Goal: Information Seeking & Learning: Learn about a topic

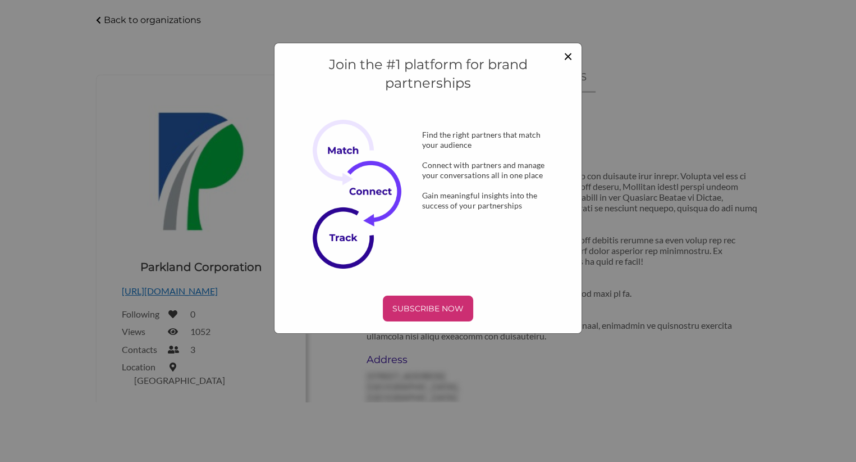
click at [568, 60] on span "×" at bounding box center [568, 55] width 9 height 19
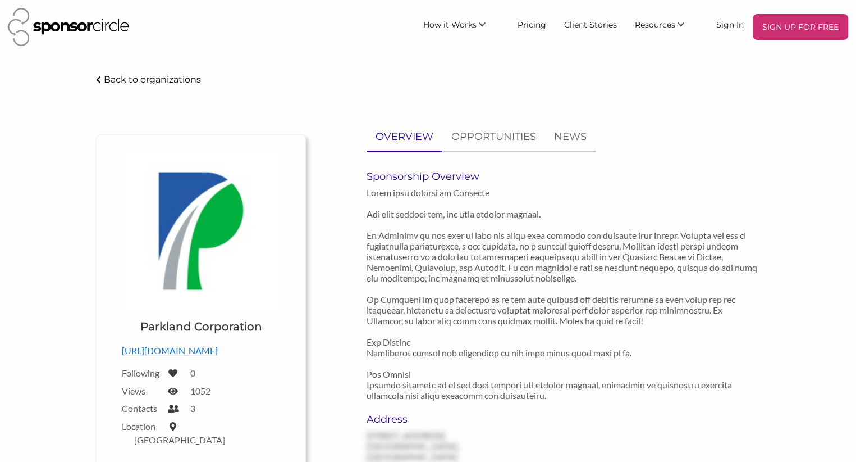
click at [90, 25] on img at bounding box center [68, 27] width 121 height 38
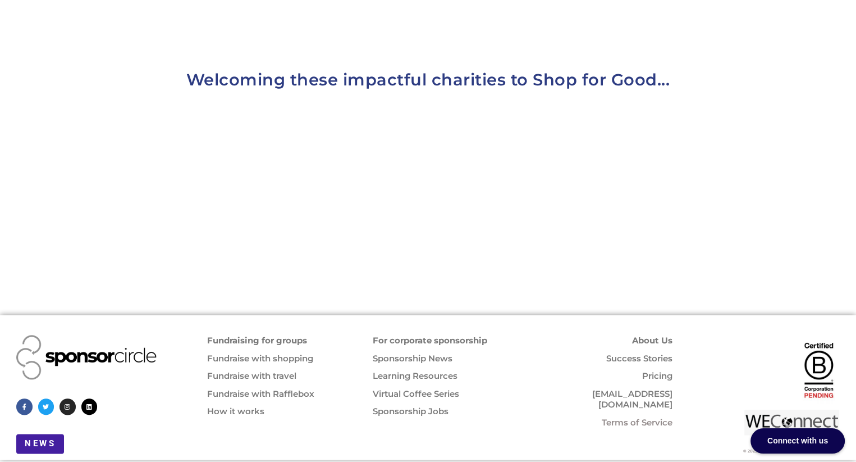
scroll to position [1198, 0]
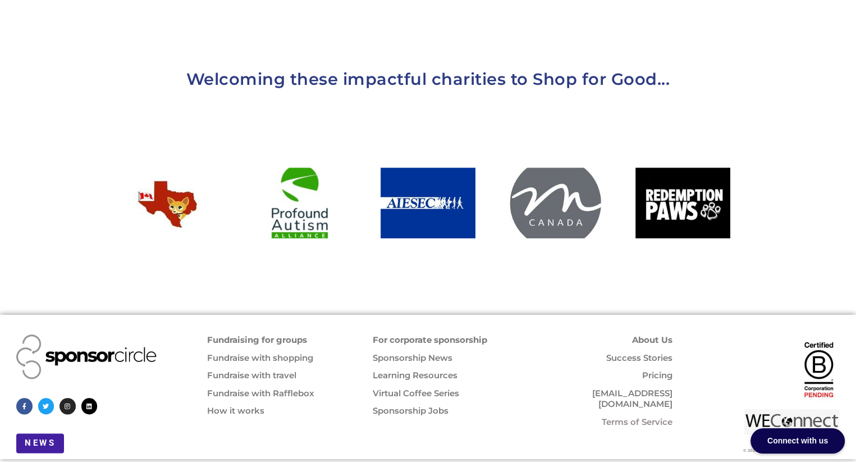
click at [413, 334] on link "For corporate sponsorship" at bounding box center [430, 339] width 115 height 11
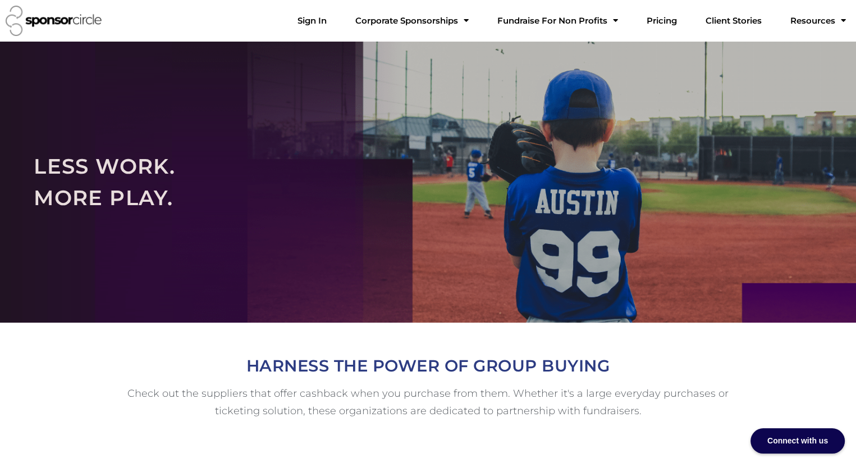
click at [83, 20] on img at bounding box center [54, 21] width 96 height 30
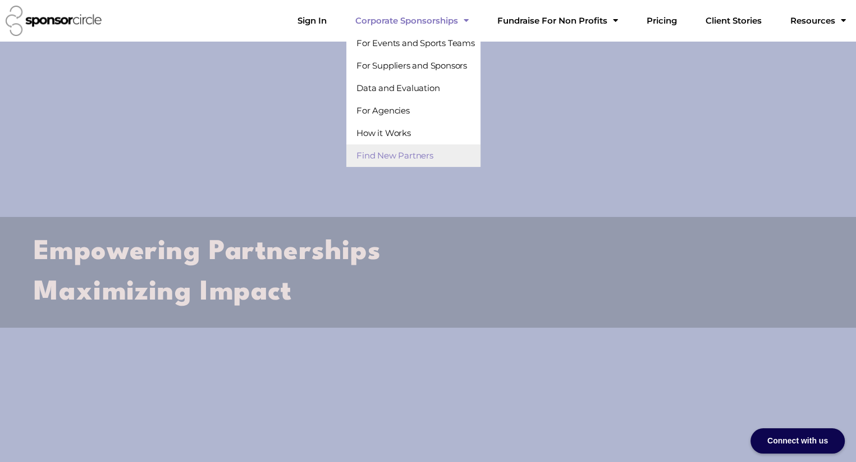
click at [439, 158] on link "Find New Partners" at bounding box center [413, 155] width 134 height 22
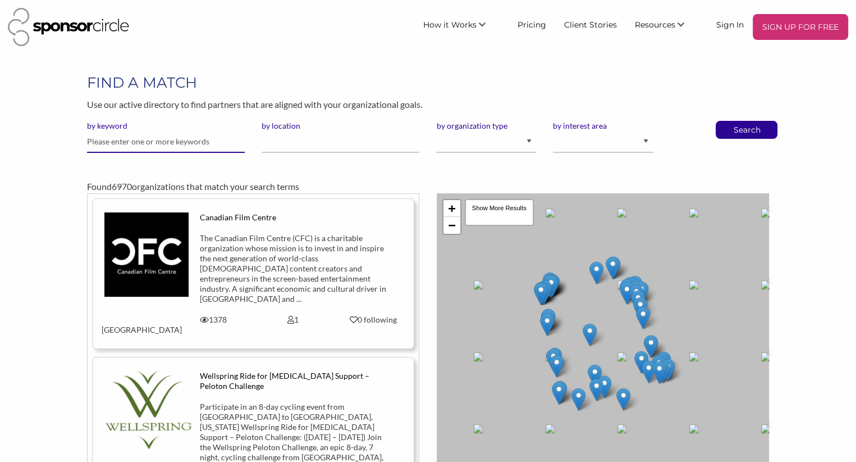
click at [171, 138] on input "text" at bounding box center [166, 142] width 158 height 22
type input "oil"
click at [728, 121] on button "Search" at bounding box center [746, 129] width 37 height 17
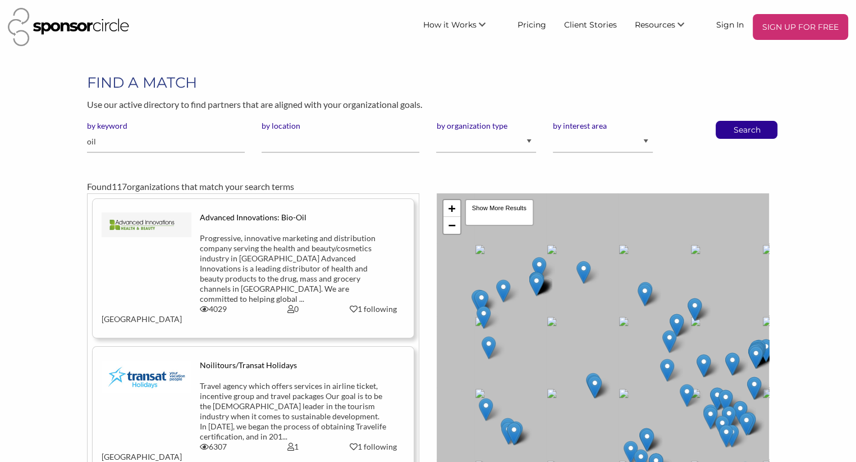
drag, startPoint x: 523, startPoint y: 284, endPoint x: 583, endPoint y: 325, distance: 72.7
click at [583, 325] on div "+ − Leaflet | Map data © OpenStreetMap contributors, CC-BY-SA , Imagery © Mapbo…" at bounding box center [603, 346] width 333 height 306
click at [532, 284] on img at bounding box center [537, 284] width 14 height 23
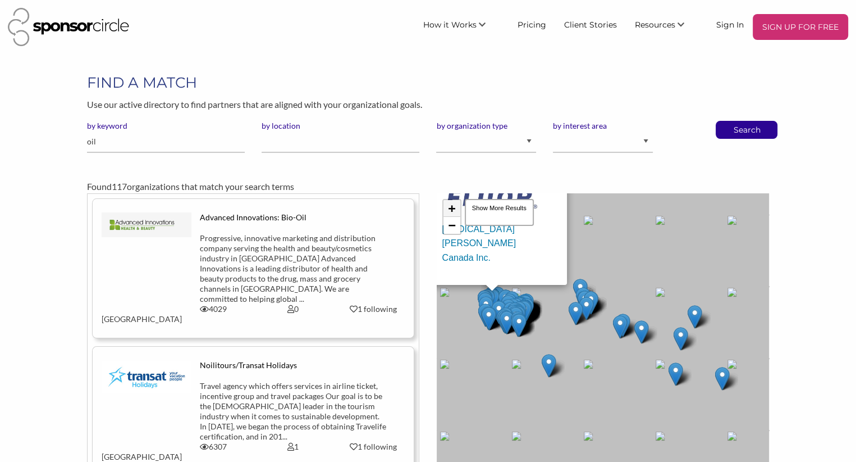
click at [454, 205] on link "+" at bounding box center [452, 208] width 17 height 17
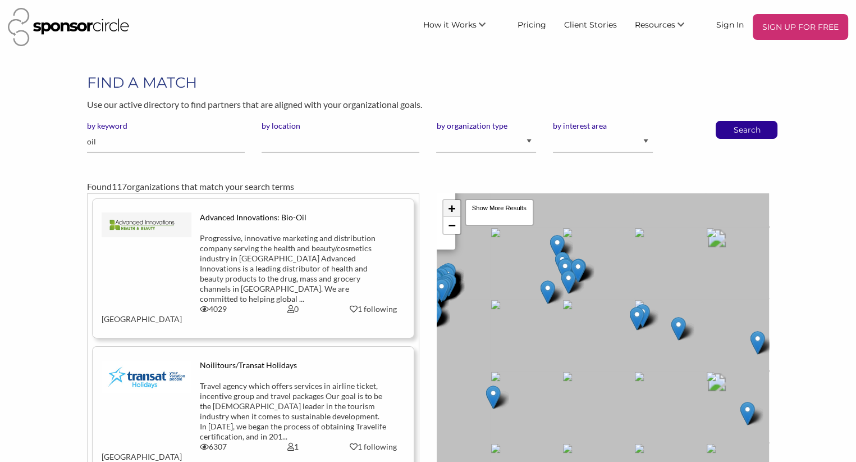
click at [454, 205] on link "+" at bounding box center [452, 208] width 17 height 17
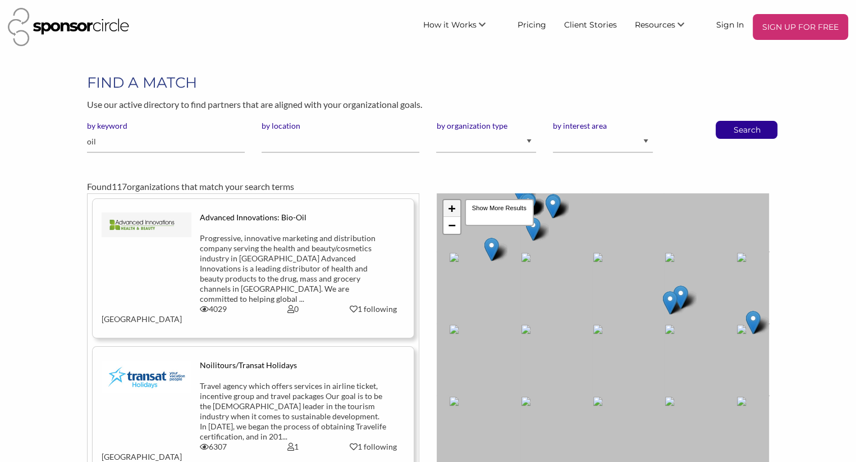
click at [448, 206] on link "+" at bounding box center [452, 208] width 17 height 17
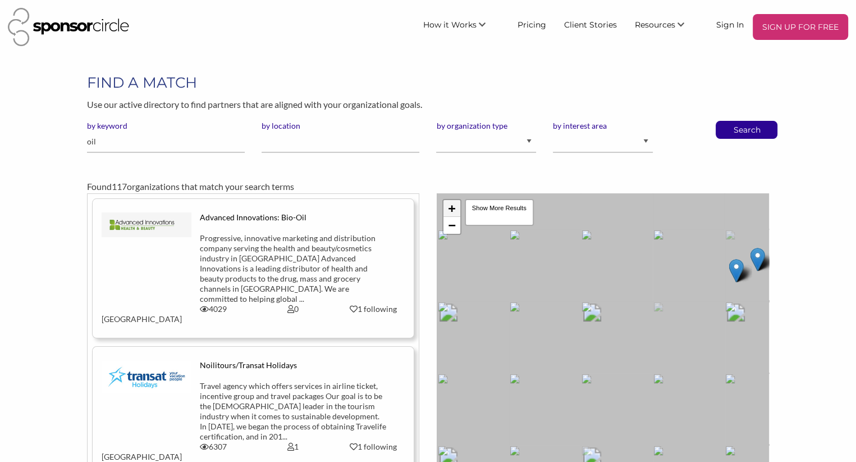
click at [448, 206] on link "+" at bounding box center [452, 208] width 17 height 17
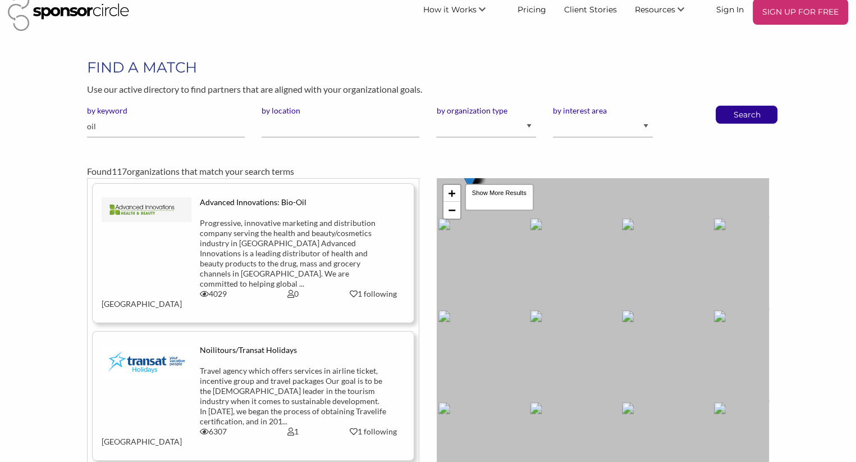
drag, startPoint x: 500, startPoint y: 289, endPoint x: 569, endPoint y: 463, distance: 187.8
click at [569, 461] on div "Fluor Daniel Canada Inc. × + − Leaflet | Map data © OpenStreetMap contributors,…" at bounding box center [603, 331] width 333 height 306
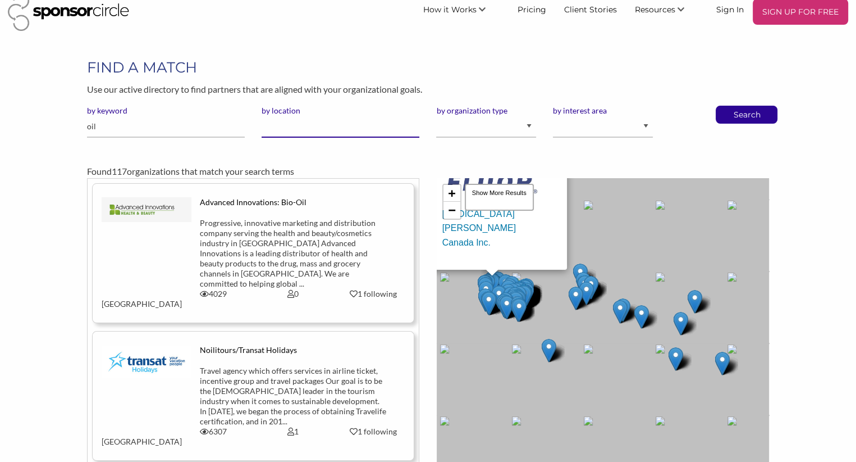
click at [297, 120] on input "by location" at bounding box center [341, 127] width 158 height 22
type input "Alberta"
click at [436, 116] on select "I am an event organizer seeking new partnerships with suppliers, exhibitors or …" at bounding box center [486, 127] width 100 height 22
click at [525, 127] on select "I am an event organizer seeking new partnerships with suppliers, exhibitors or …" at bounding box center [486, 127] width 100 height 22
click at [436, 116] on select "I am an event organizer seeking new partnerships with suppliers, exhibitors or …" at bounding box center [486, 127] width 100 height 22
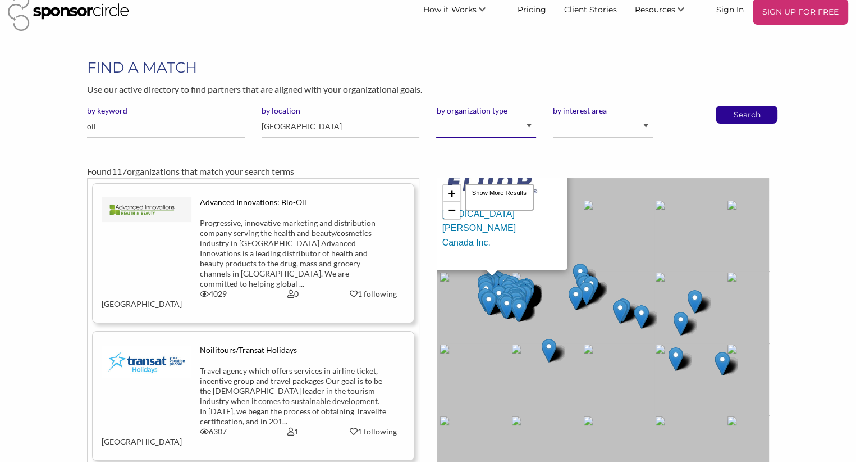
select select "Property"
click option "I am an event organizer seeking new partnerships with suppliers, exhibitors or …" at bounding box center [0, 0] width 0 height 0
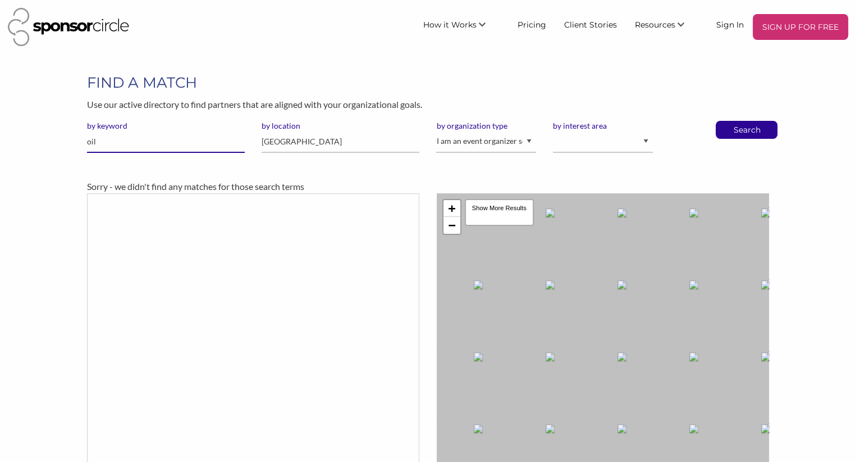
drag, startPoint x: 131, startPoint y: 142, endPoint x: 39, endPoint y: 120, distance: 94.1
click at [87, 131] on input "oil" at bounding box center [166, 142] width 158 height 22
click at [436, 131] on select "I am an event organizer seeking new partnerships with suppliers, exhibitors or …" at bounding box center [486, 142] width 100 height 22
click option "I am an event organizer seeking new partnerships with suppliers, exhibitors or …" at bounding box center [0, 0] width 0 height 0
click at [553, 131] on select "Animal Welfare Arts and Culture Business and Entrepreneurship Community Diversi…" at bounding box center [603, 142] width 100 height 22
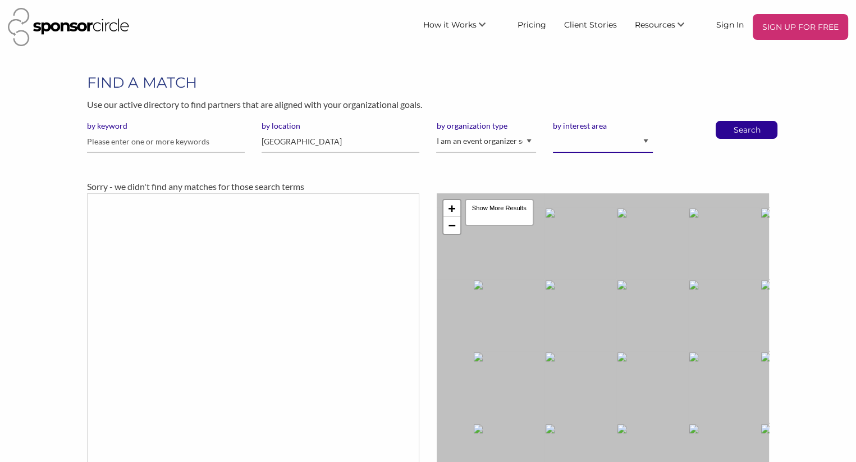
click at [621, 145] on select "Animal Welfare Arts and Culture Business and Entrepreneurship Community Diversi…" at bounding box center [603, 142] width 100 height 22
click at [751, 137] on p "Search" at bounding box center [746, 129] width 37 height 17
click at [295, 137] on input "Alberta" at bounding box center [341, 142] width 158 height 22
drag, startPoint x: 295, startPoint y: 140, endPoint x: 186, endPoint y: 116, distance: 111.2
click at [262, 131] on input "Alberta" at bounding box center [341, 142] width 158 height 22
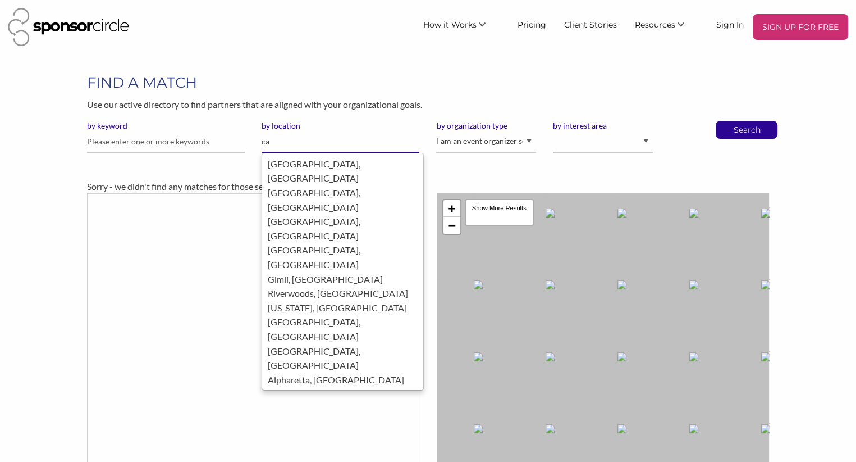
type input "c"
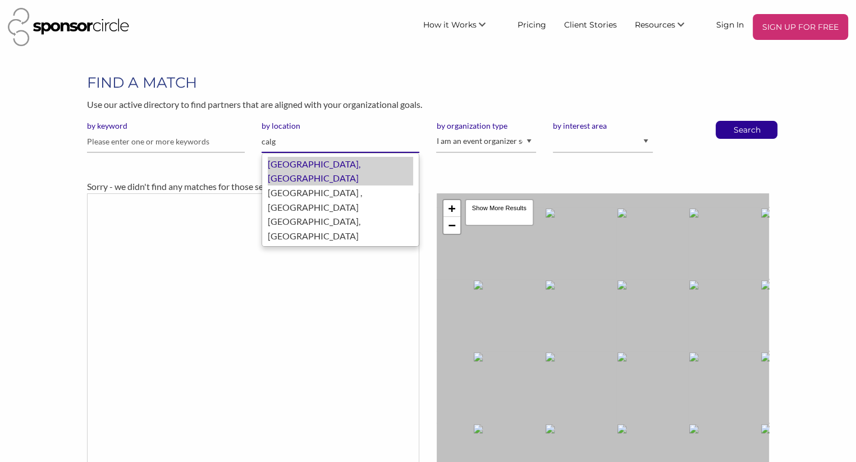
click at [282, 163] on div "Calgary, Canada" at bounding box center [340, 171] width 145 height 29
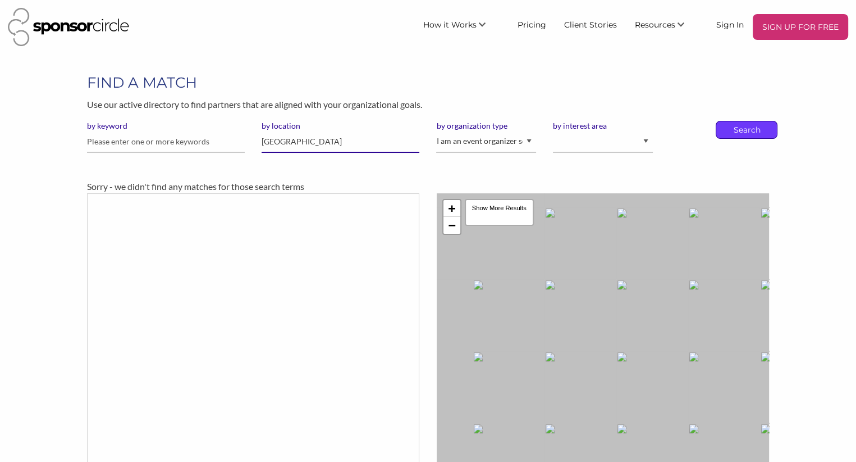
type input "[GEOGRAPHIC_DATA]"
click at [755, 126] on p "Search" at bounding box center [746, 129] width 37 height 17
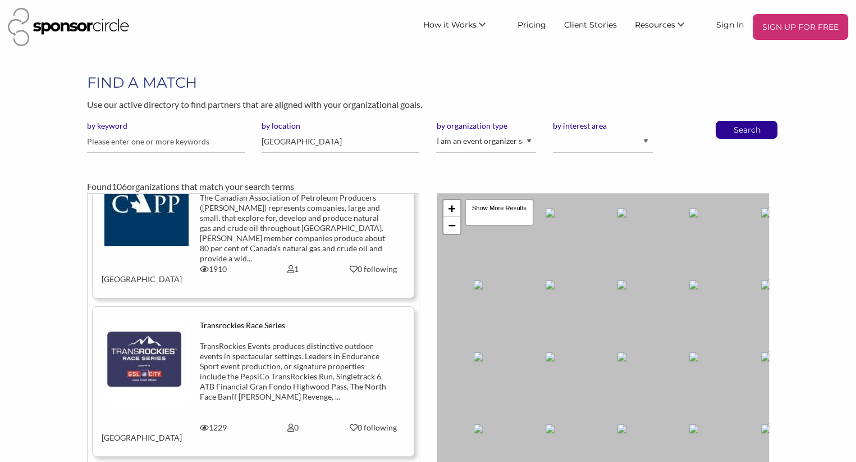
scroll to position [2329, 0]
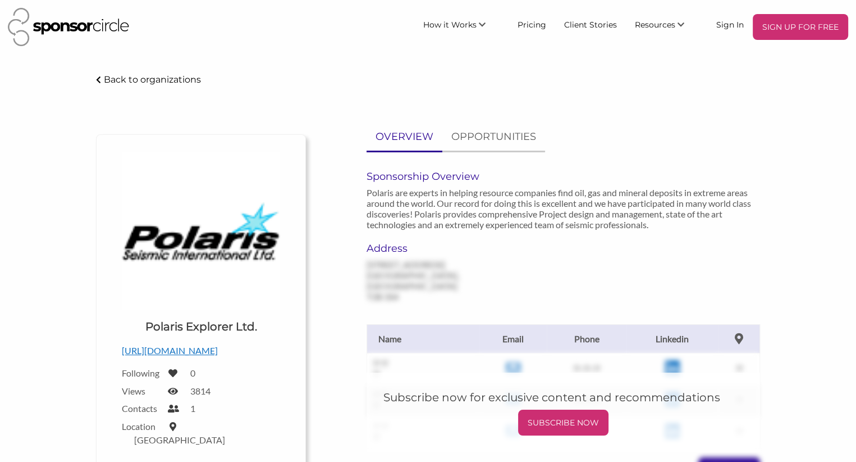
click at [187, 351] on p "[URL][DOMAIN_NAME]" at bounding box center [201, 350] width 158 height 15
